Goal: Information Seeking & Learning: Learn about a topic

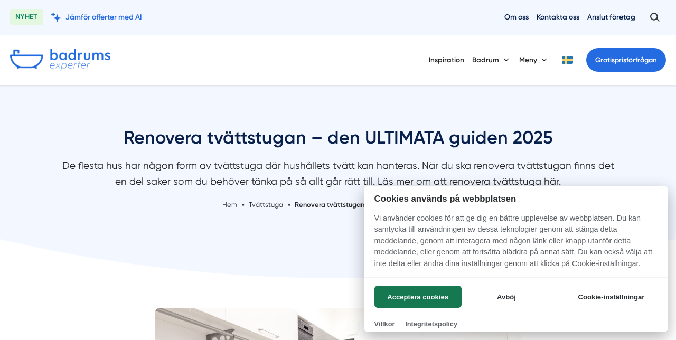
click at [450, 294] on button "Acceptera cookies" at bounding box center [417, 297] width 87 height 22
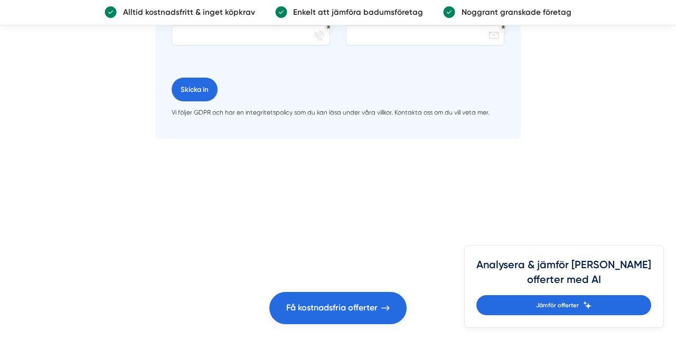
scroll to position [3916, 0]
